Goal: Navigation & Orientation: Find specific page/section

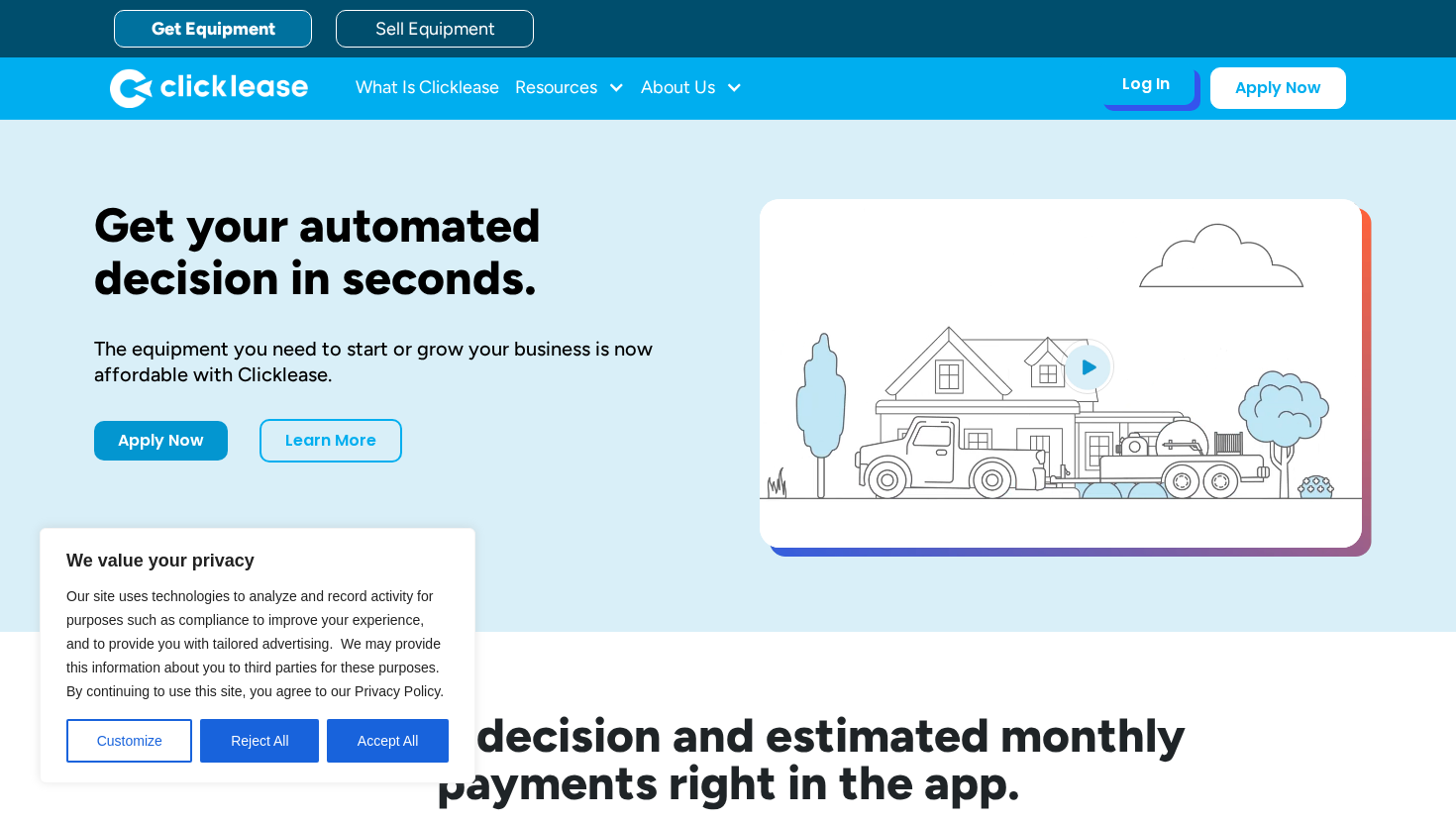
click at [1156, 75] on div "Log In" at bounding box center [1147, 84] width 48 height 20
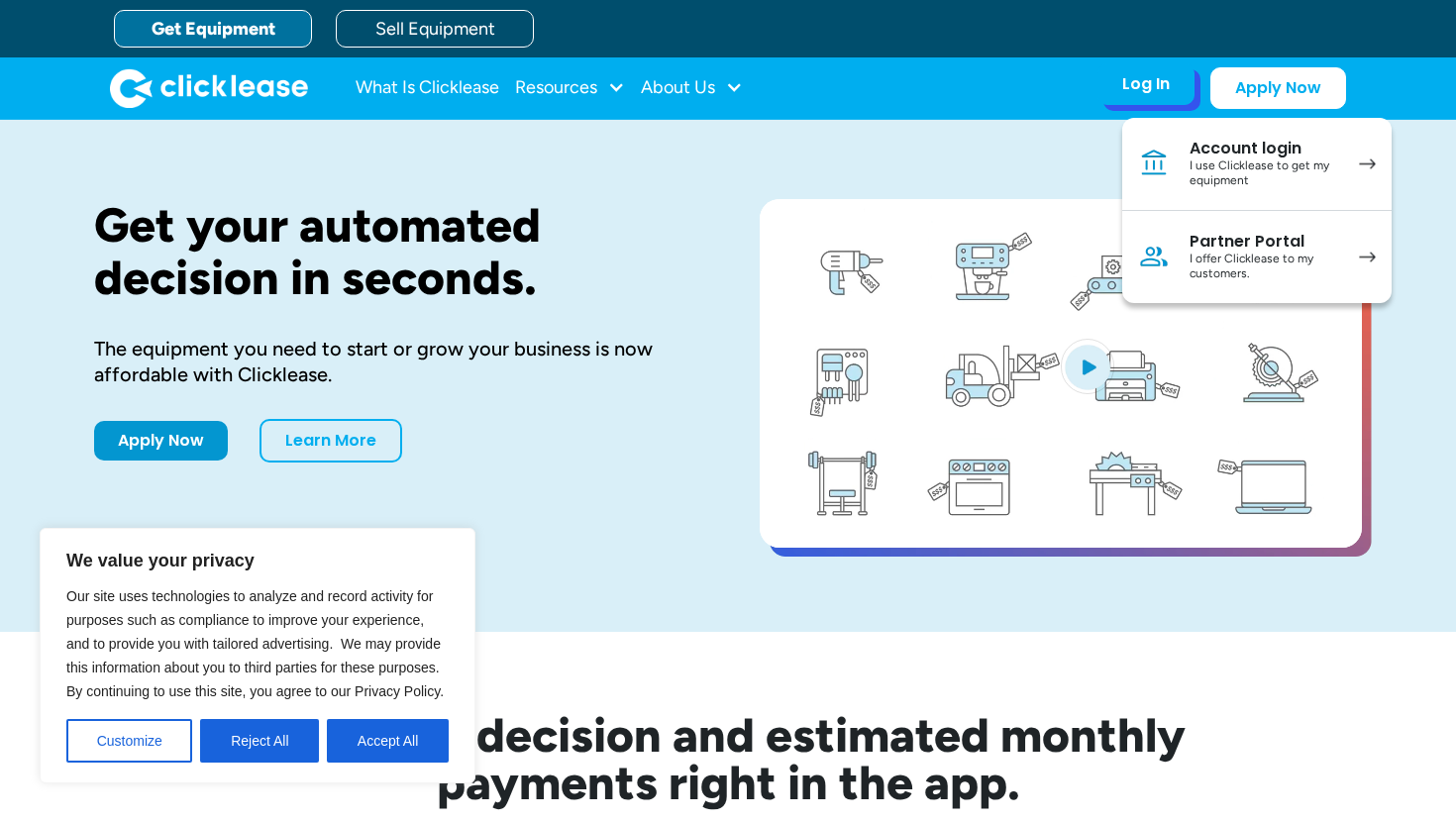
click at [1244, 166] on div "I use Clicklease to get my equipment" at bounding box center [1265, 173] width 149 height 31
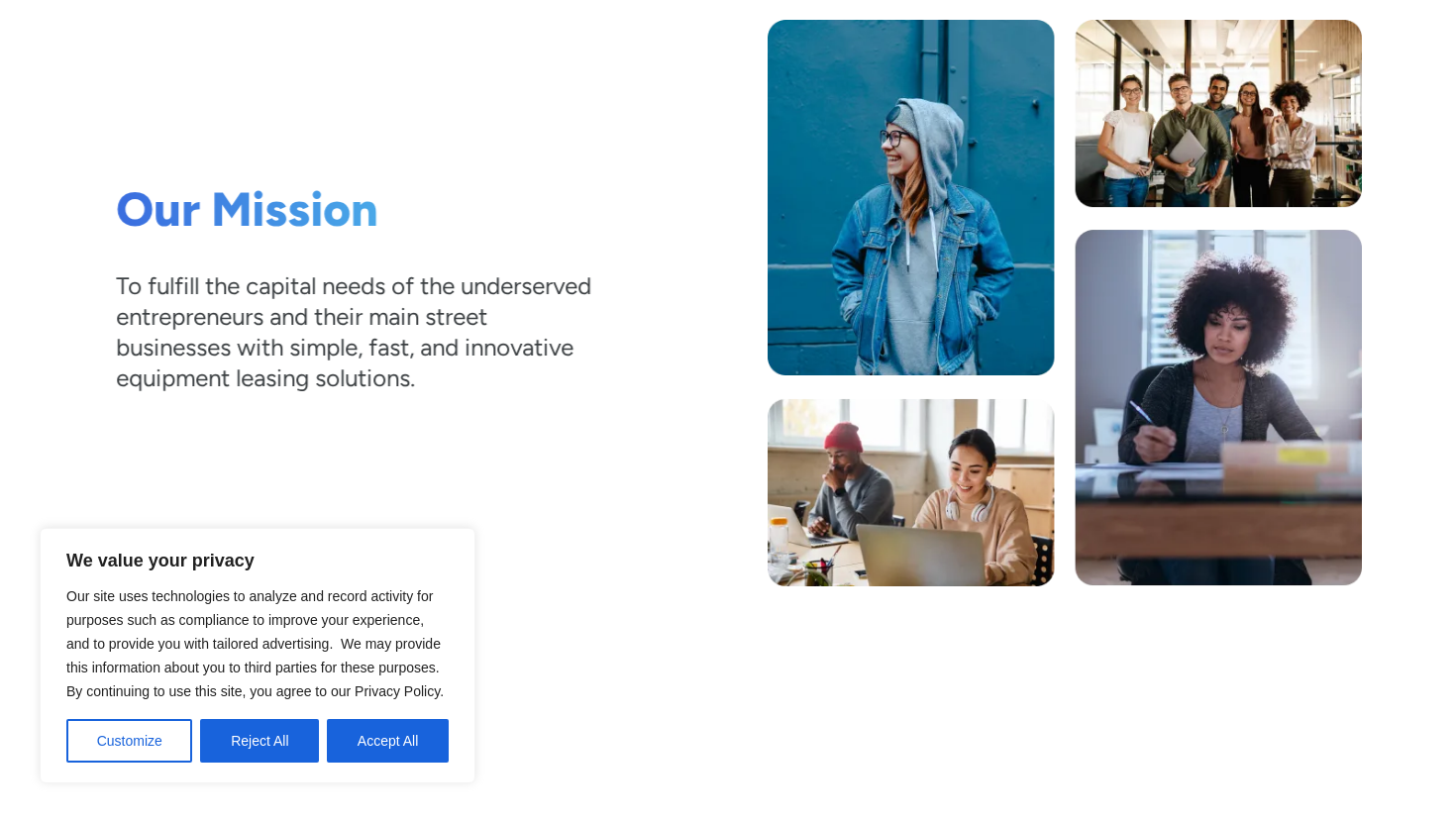
scroll to position [404, 0]
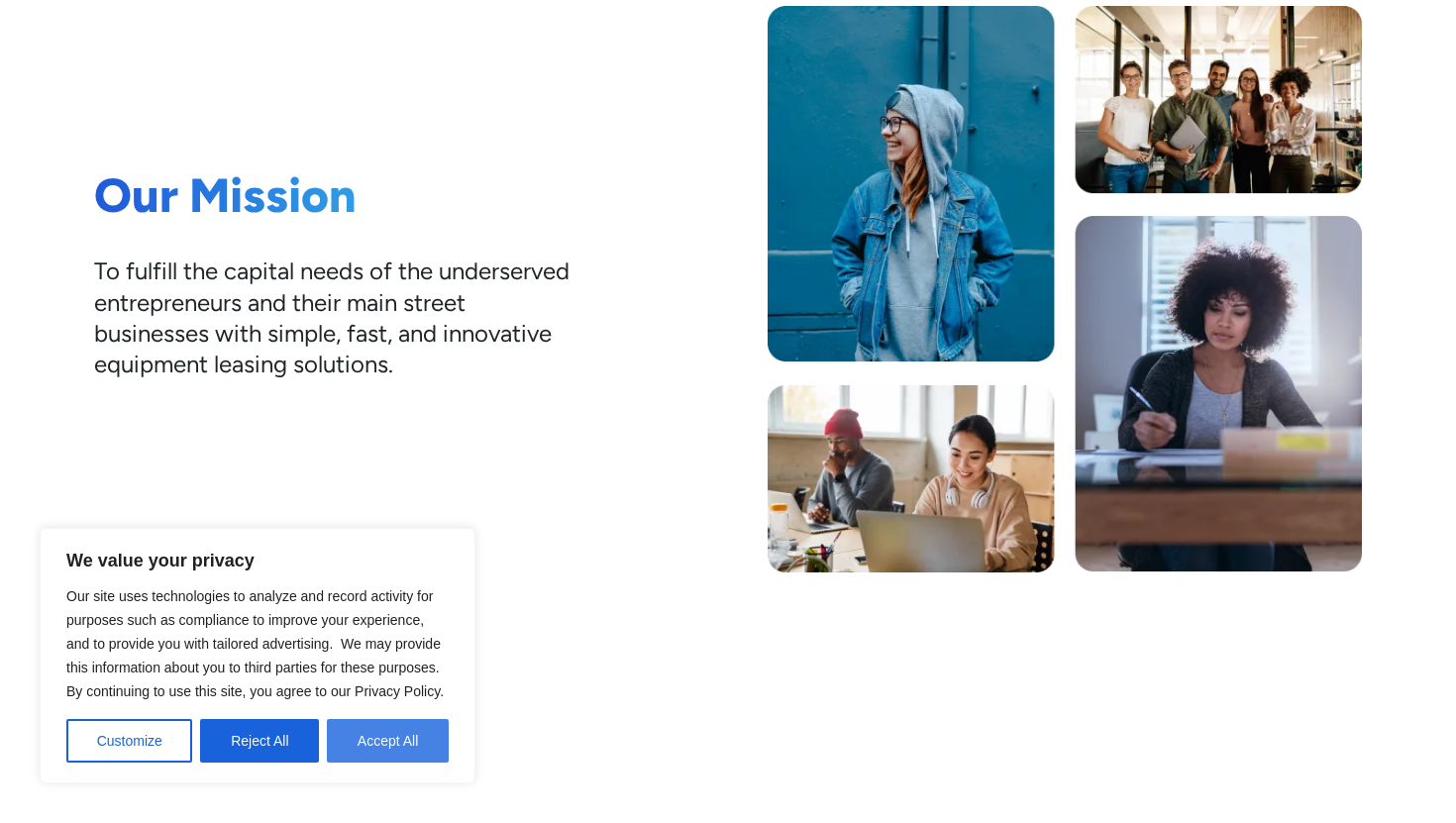
click at [388, 737] on button "Accept All" at bounding box center [388, 741] width 122 height 44
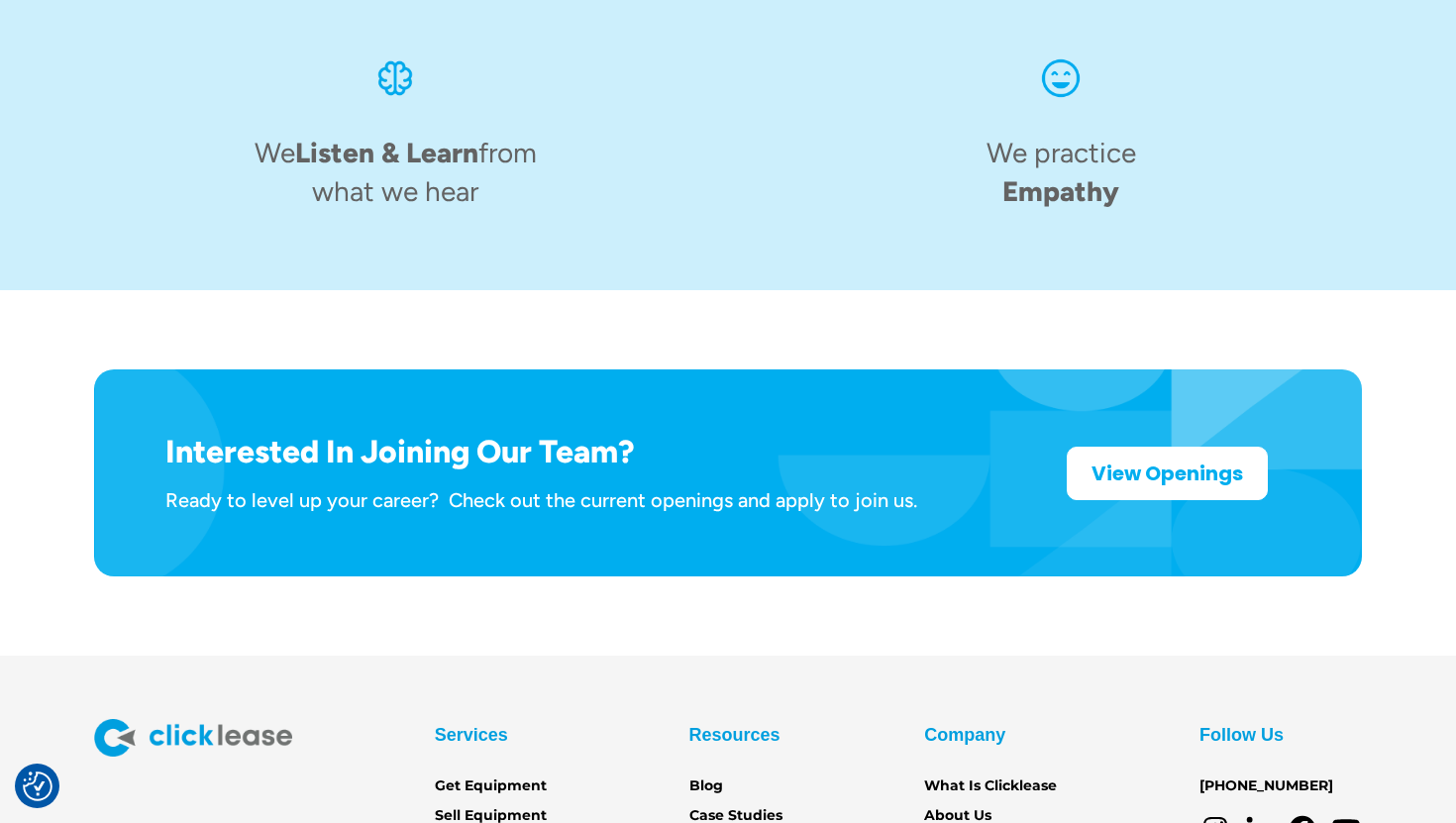
scroll to position [3161, 0]
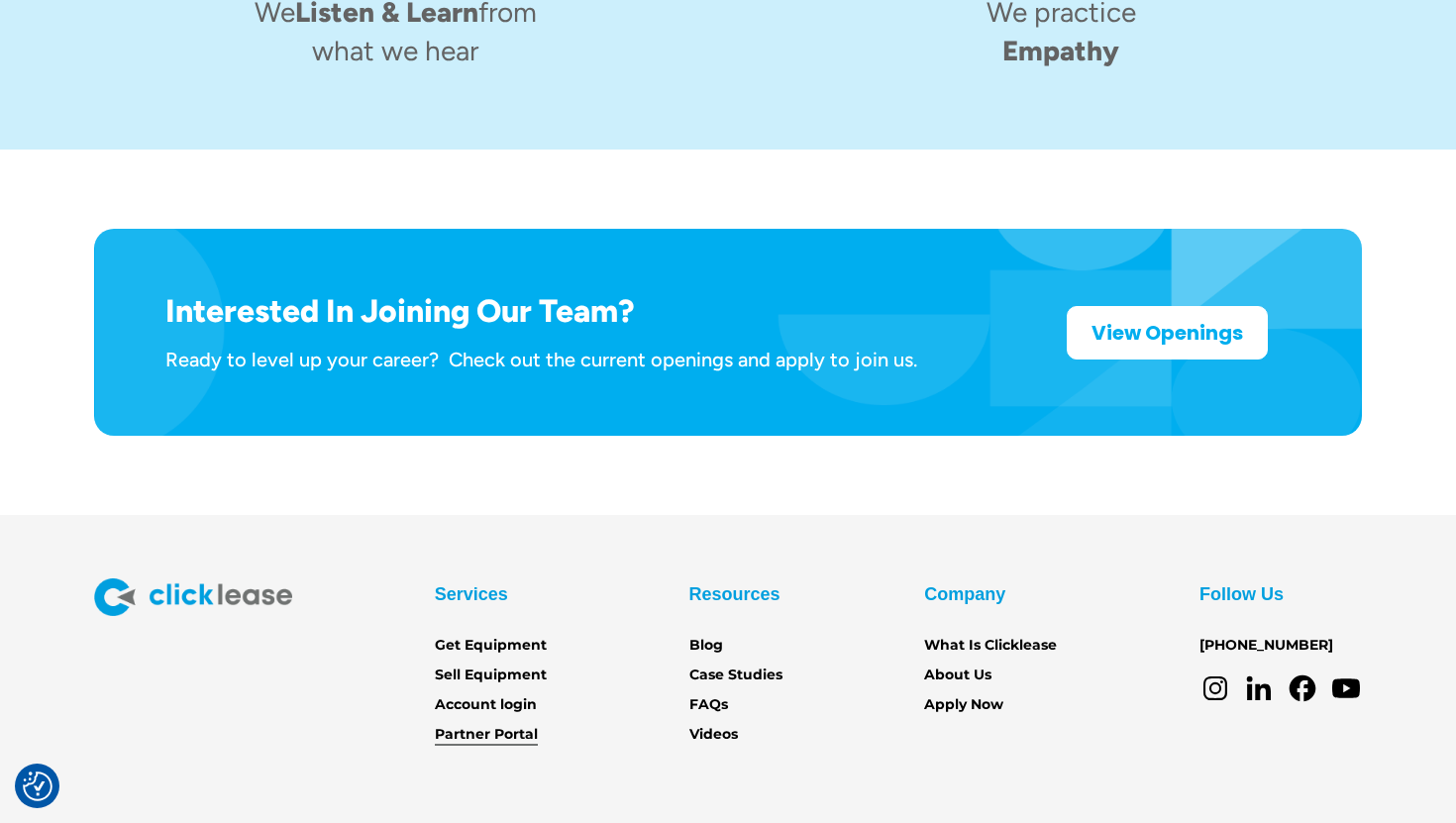
click at [482, 724] on link "Partner Portal" at bounding box center [486, 735] width 103 height 22
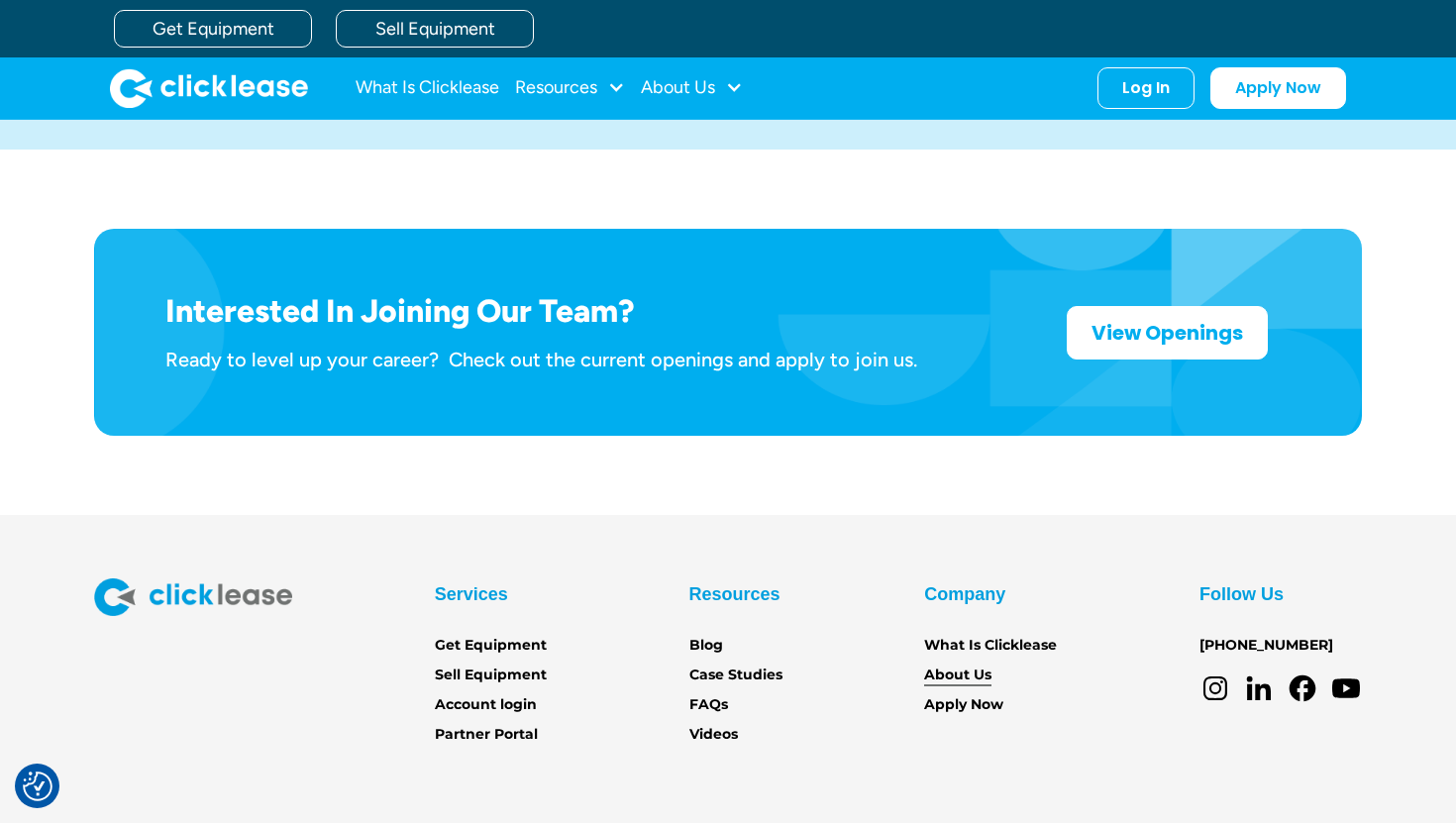
click at [978, 664] on link "About Us" at bounding box center [959, 675] width 68 height 22
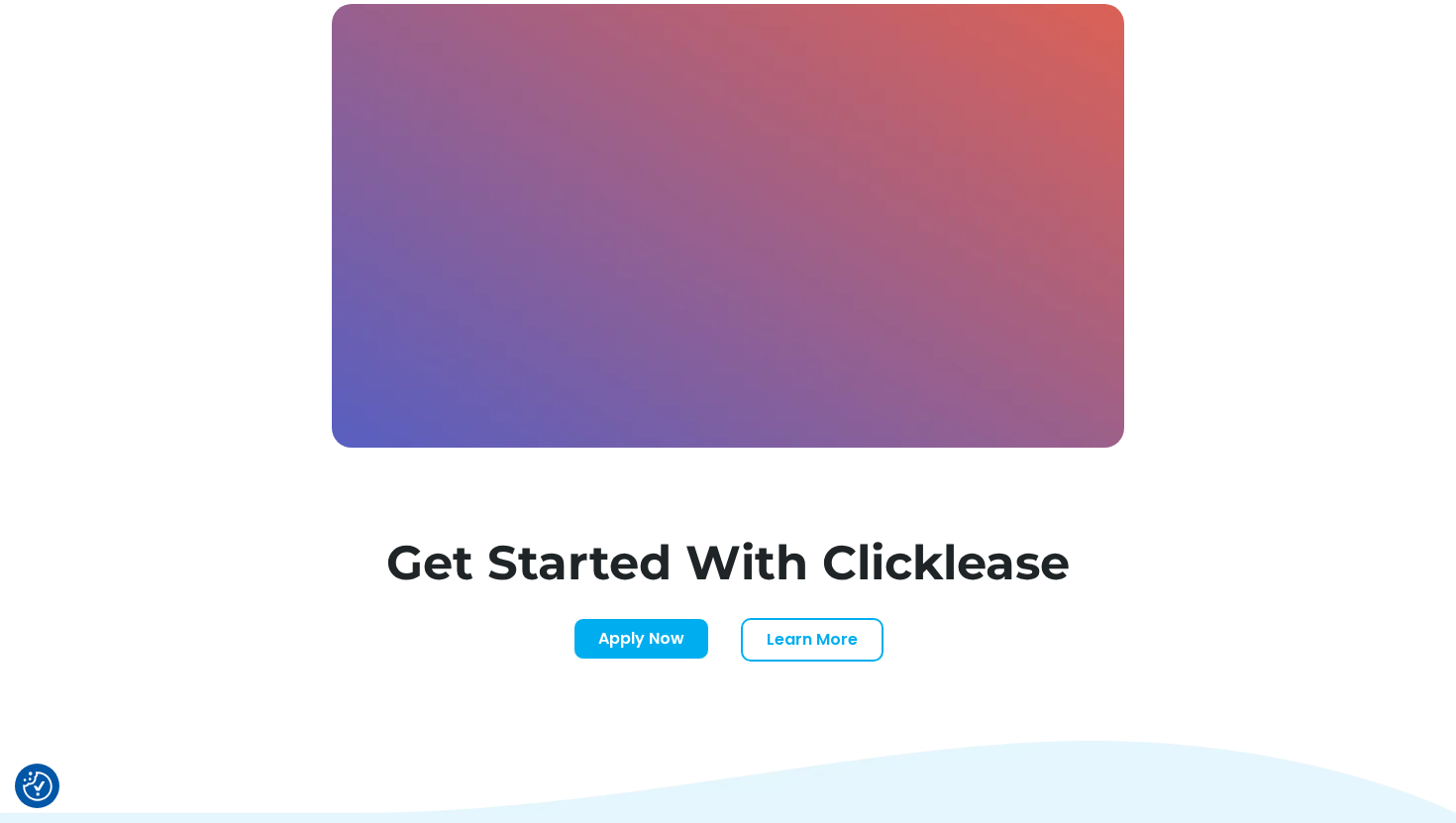
scroll to position [6882, 0]
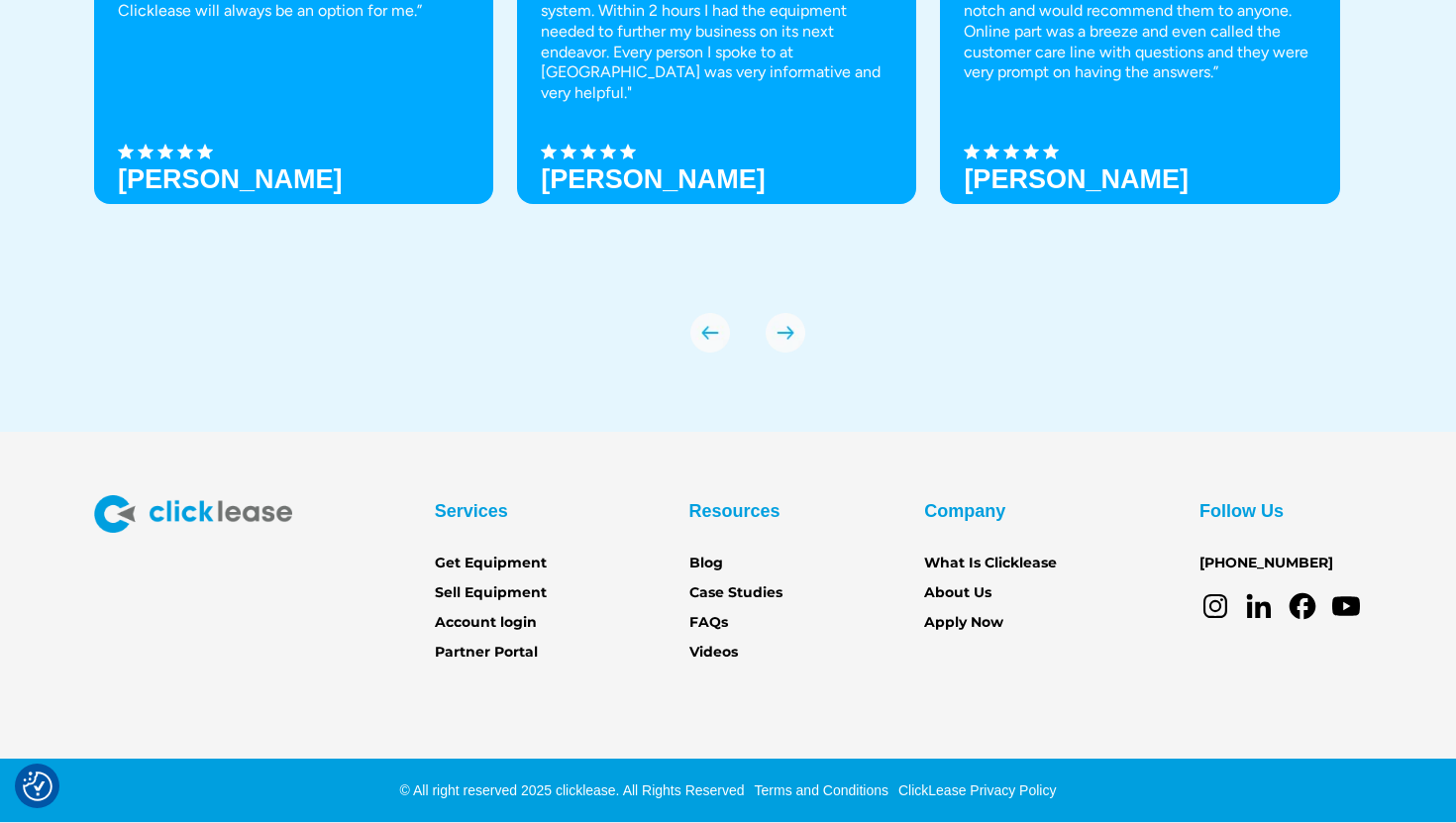
click at [1254, 605] on icon at bounding box center [1259, 606] width 32 height 32
